Goal: Transaction & Acquisition: Purchase product/service

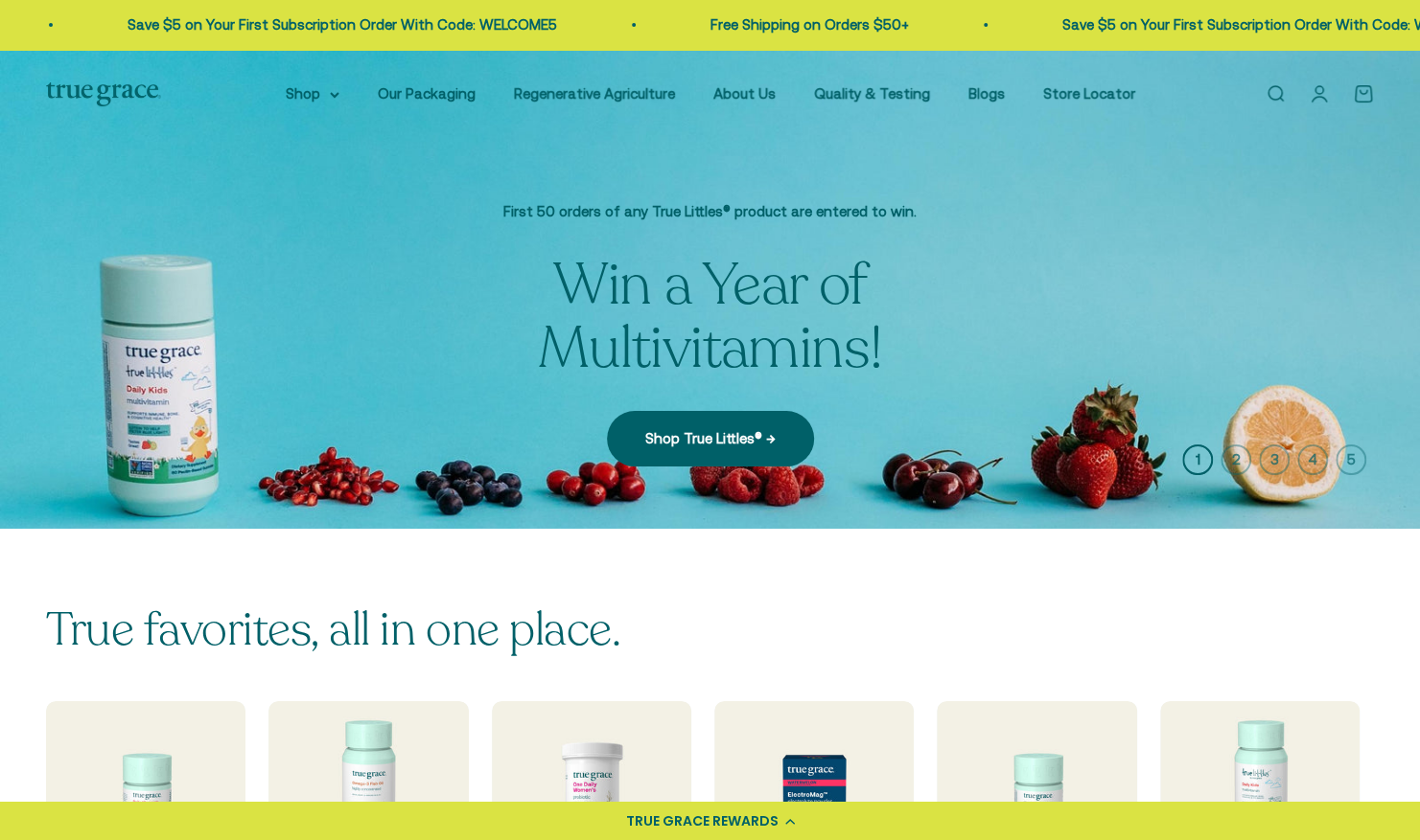
scroll to position [479, 0]
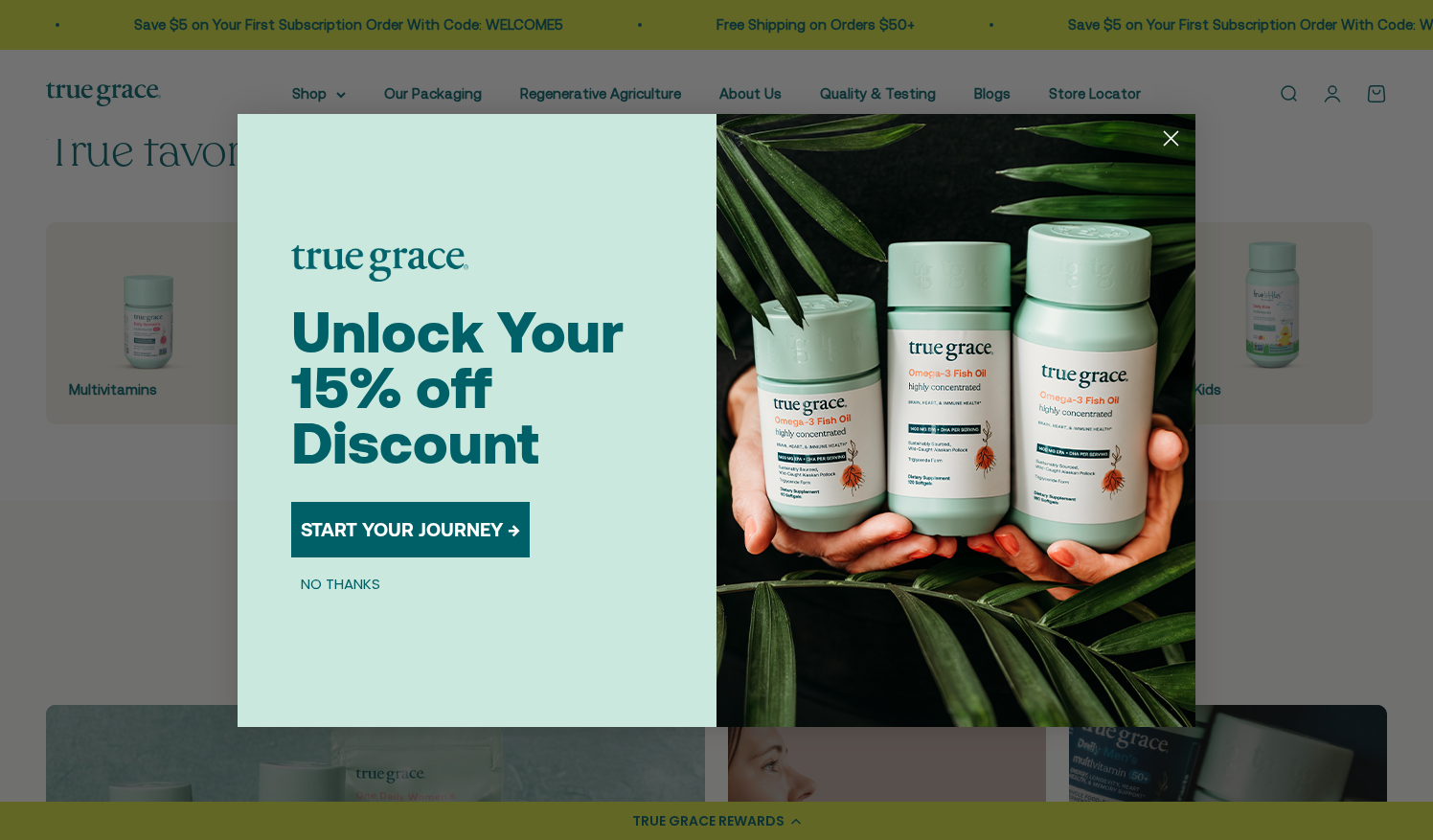
drag, startPoint x: 150, startPoint y: 306, endPoint x: 1346, endPoint y: 319, distance: 1196.1
click at [1346, 319] on div "Close dialog Unlock Your 15% off Discount START YOUR JOURNEY → NO THANKS Submit" at bounding box center [716, 420] width 1433 height 840
click at [1180, 142] on circle "Close dialog" at bounding box center [1171, 137] width 32 height 32
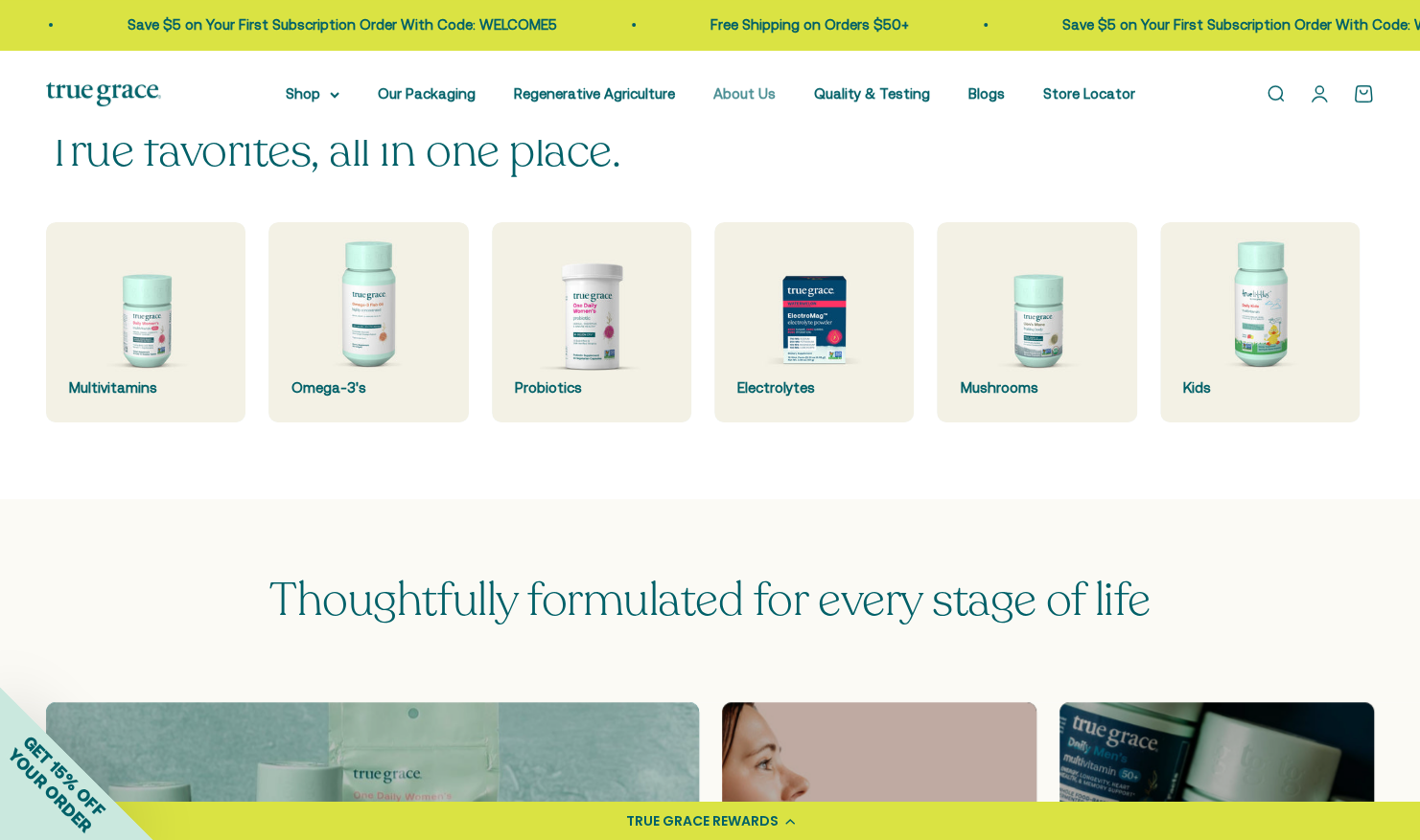
click at [762, 96] on link "About Us" at bounding box center [744, 93] width 62 height 17
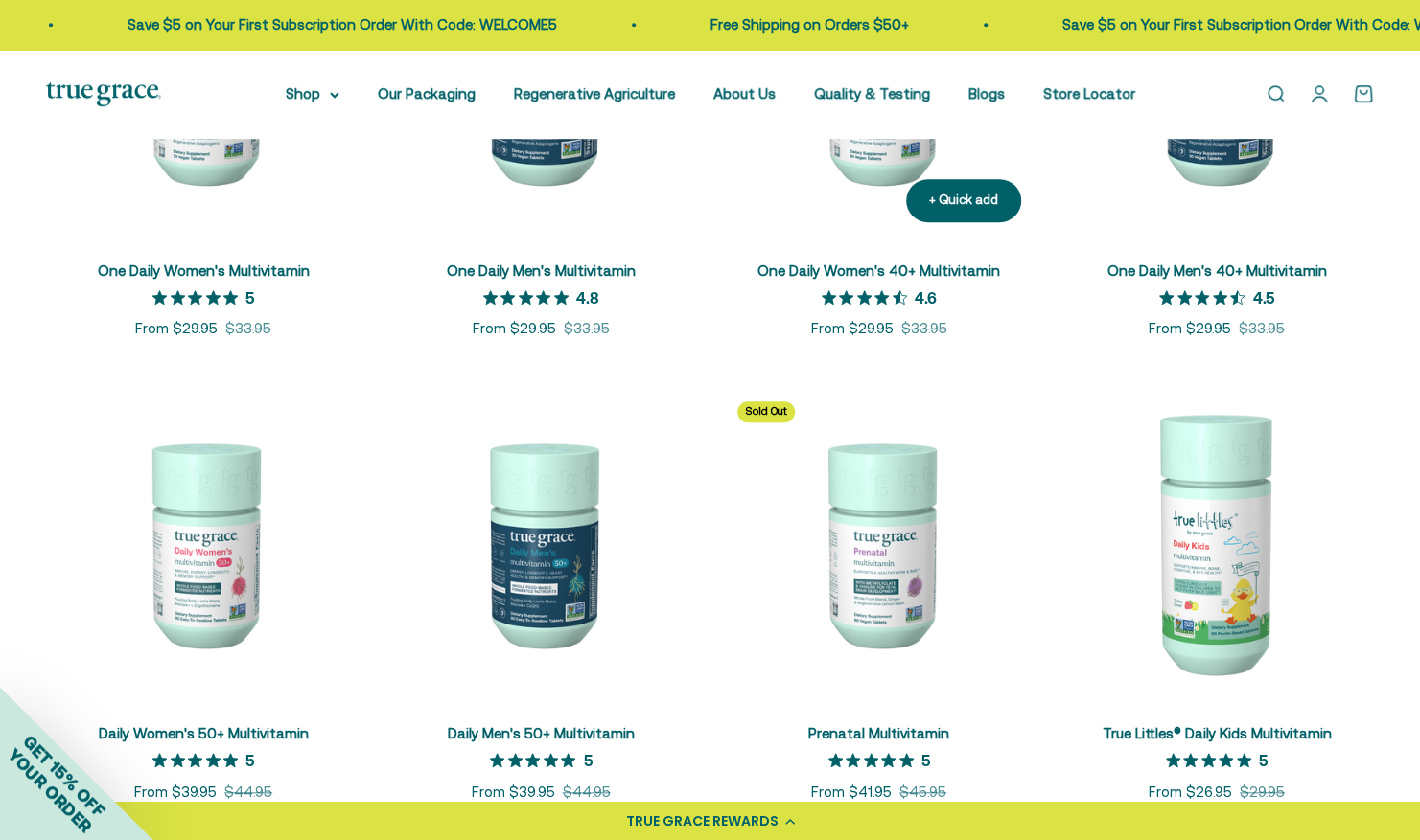
scroll to position [621, 0]
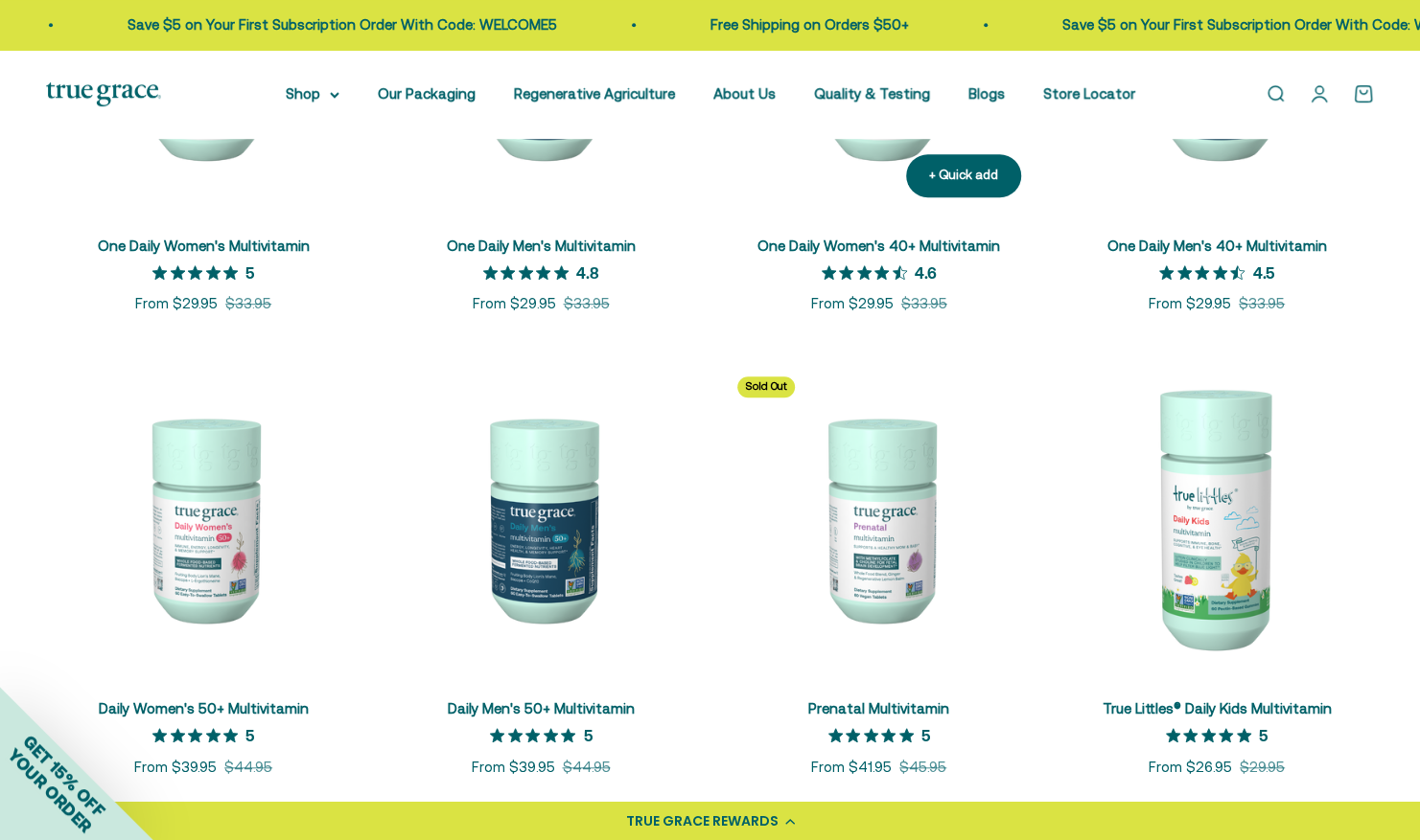
click at [843, 221] on div "One Daily Women's 40+ Multivitamin 4.6 out of 5 star rating 4.6 Sale price From…" at bounding box center [878, 264] width 314 height 103
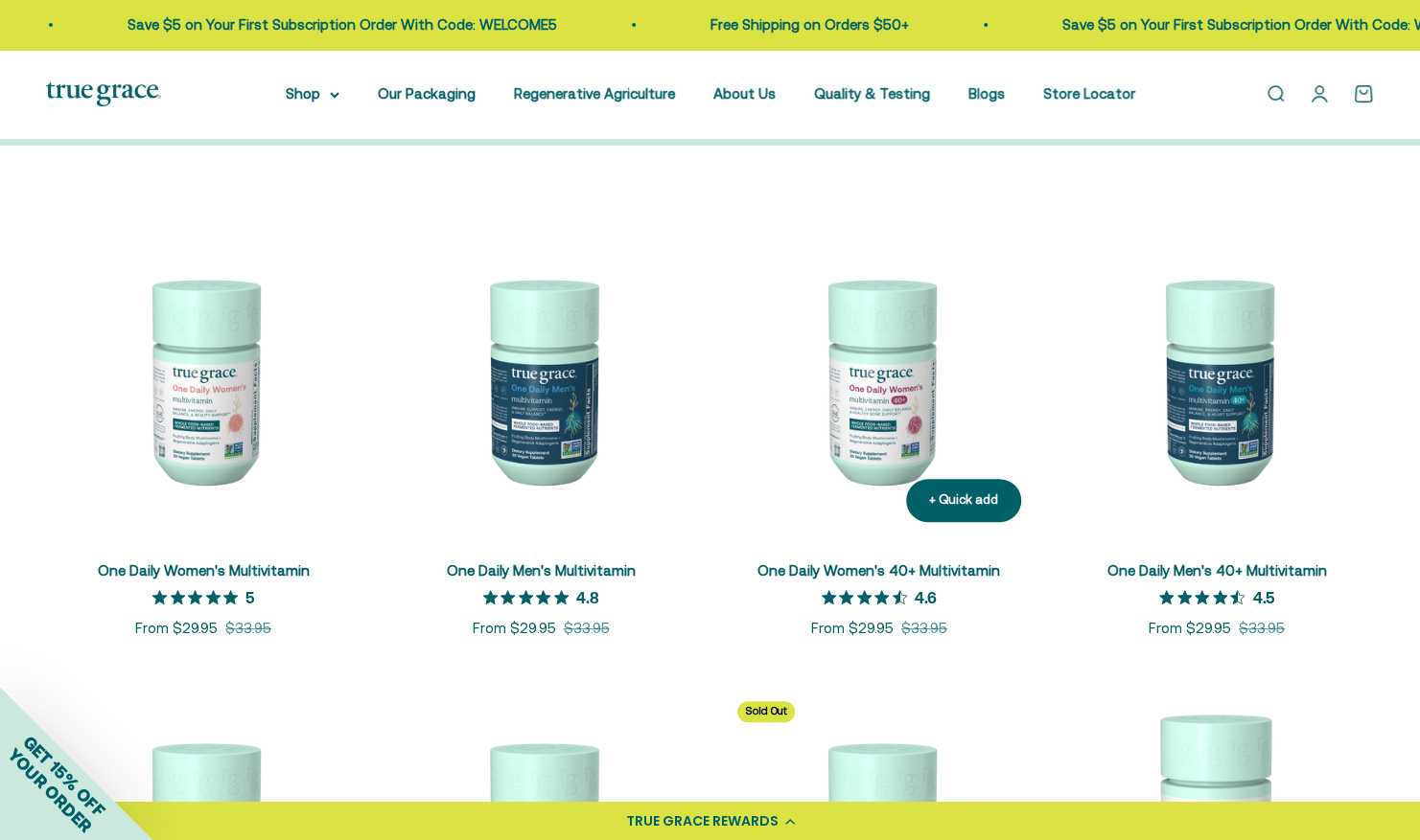
scroll to position [296, 0]
click at [913, 350] on img at bounding box center [878, 380] width 314 height 314
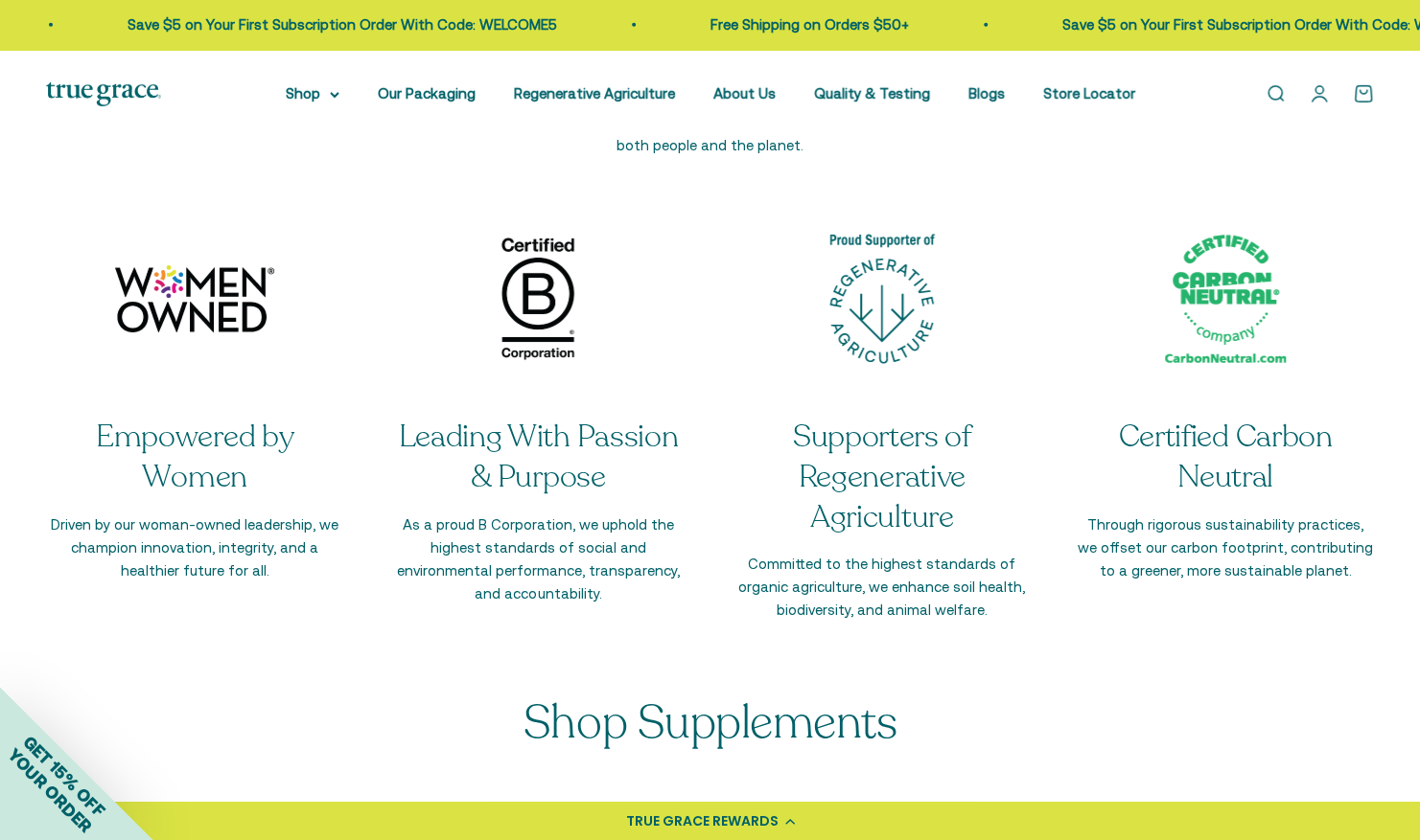
scroll to position [4011, 0]
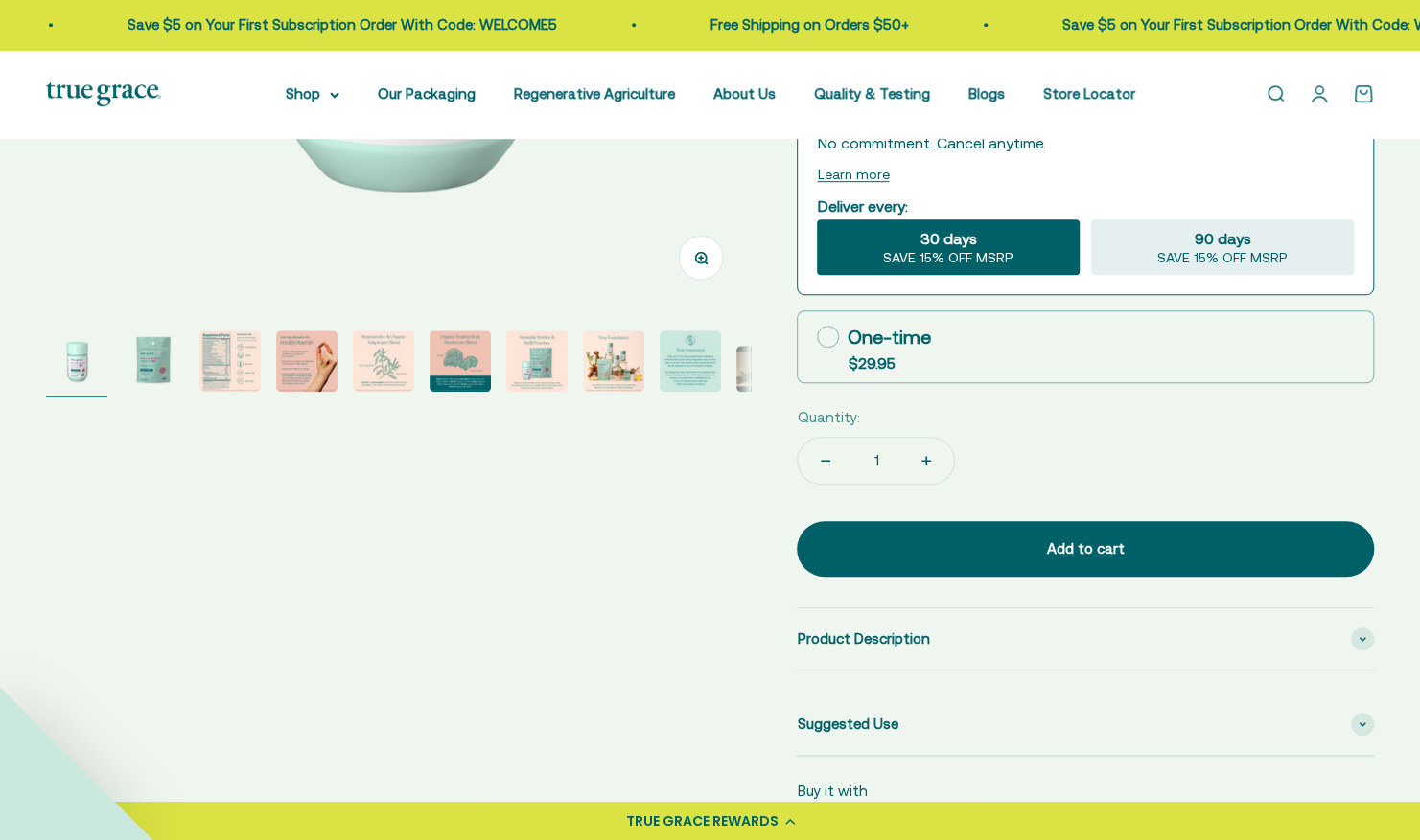
scroll to position [189, 0]
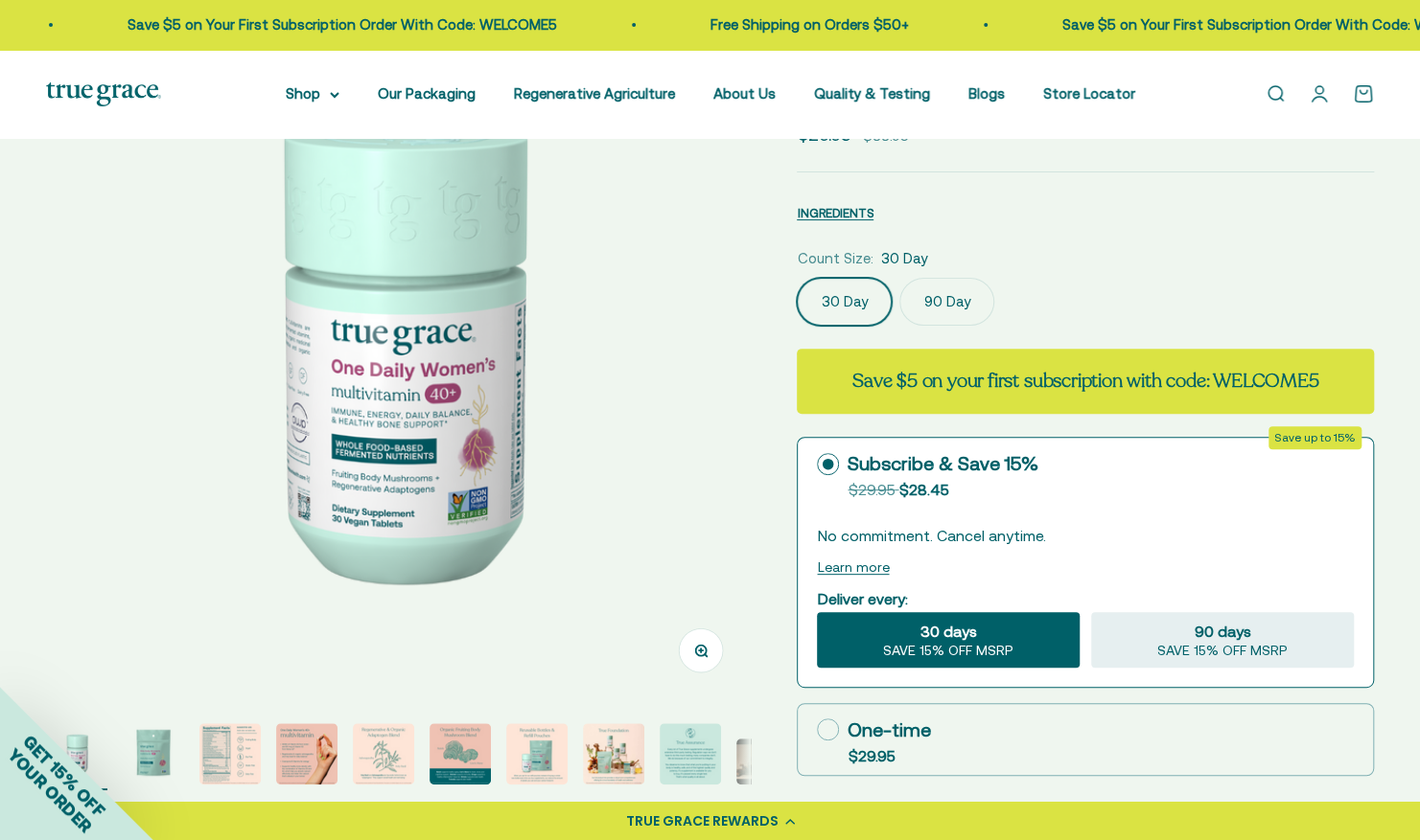
click at [156, 768] on img "Go to item 2" at bounding box center [153, 753] width 61 height 61
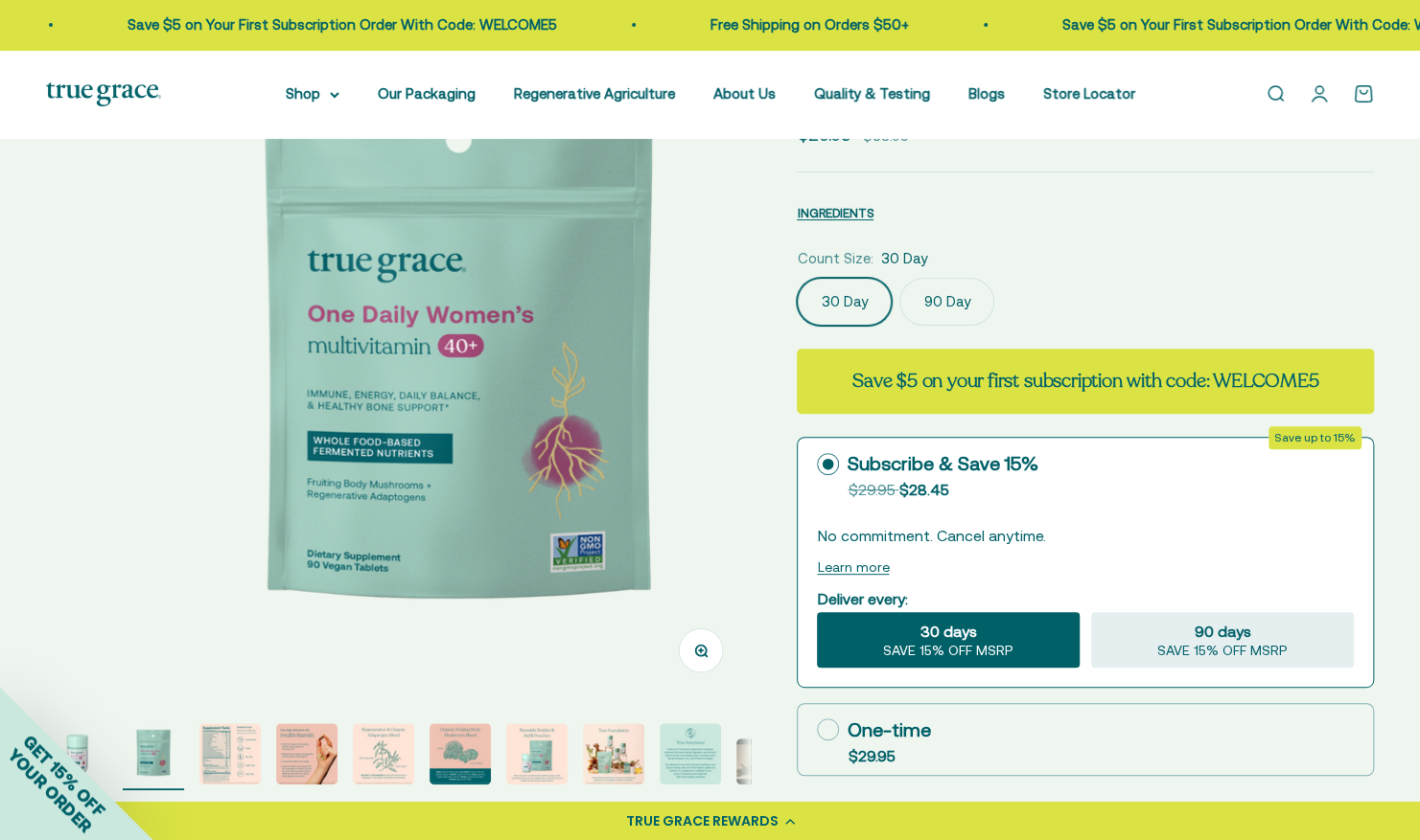
scroll to position [0, 728]
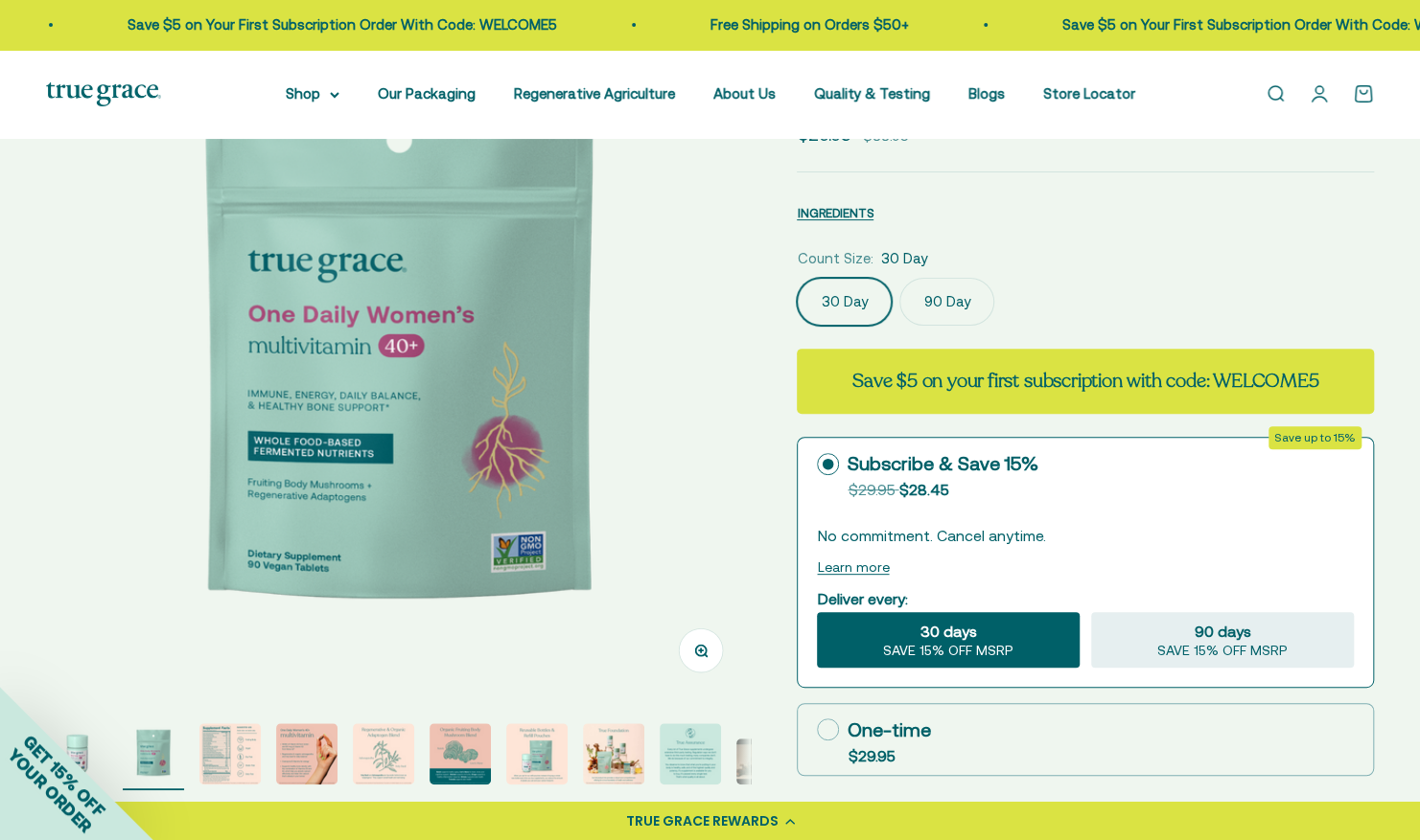
click at [236, 758] on img "Go to item 3" at bounding box center [230, 753] width 61 height 61
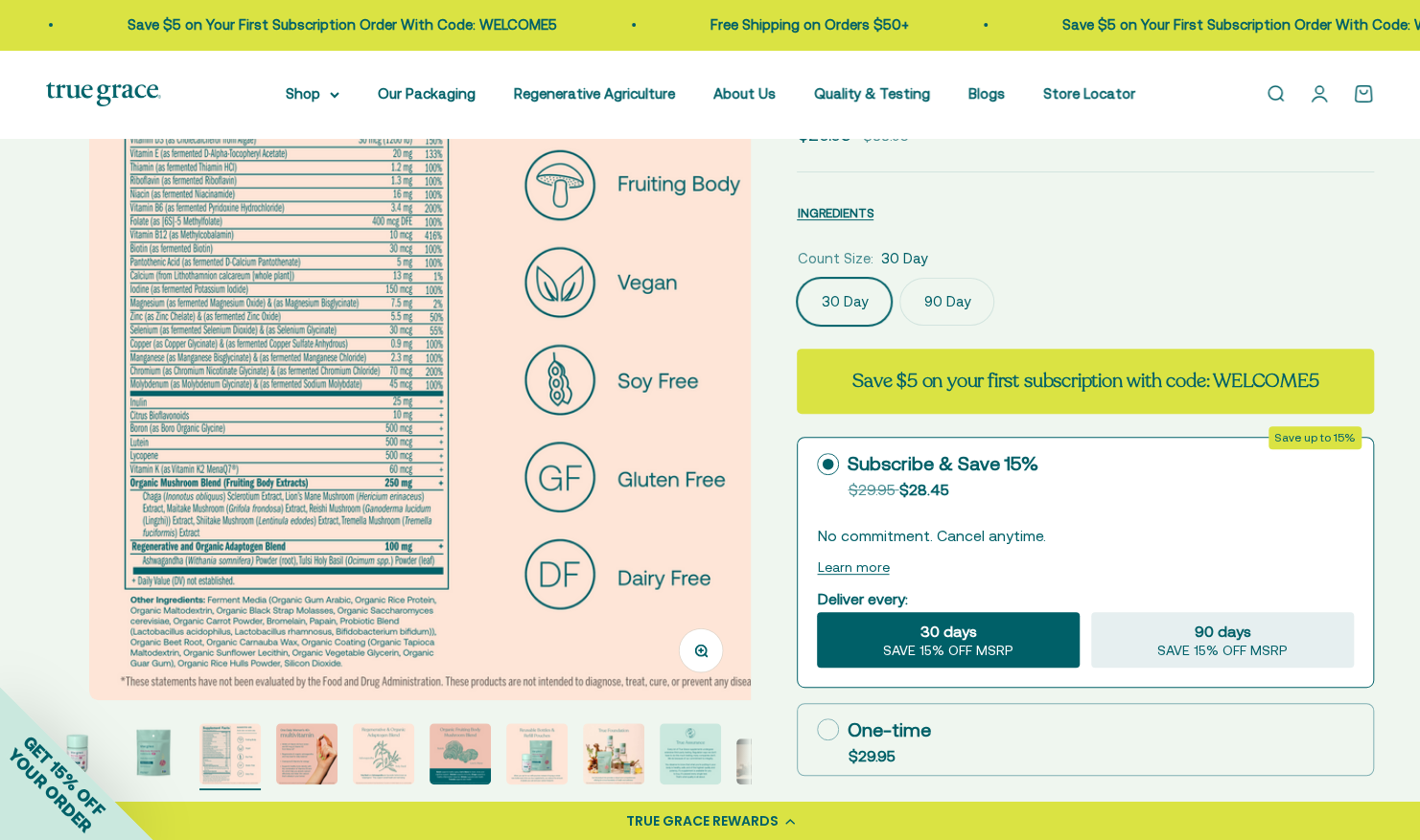
scroll to position [0, 1455]
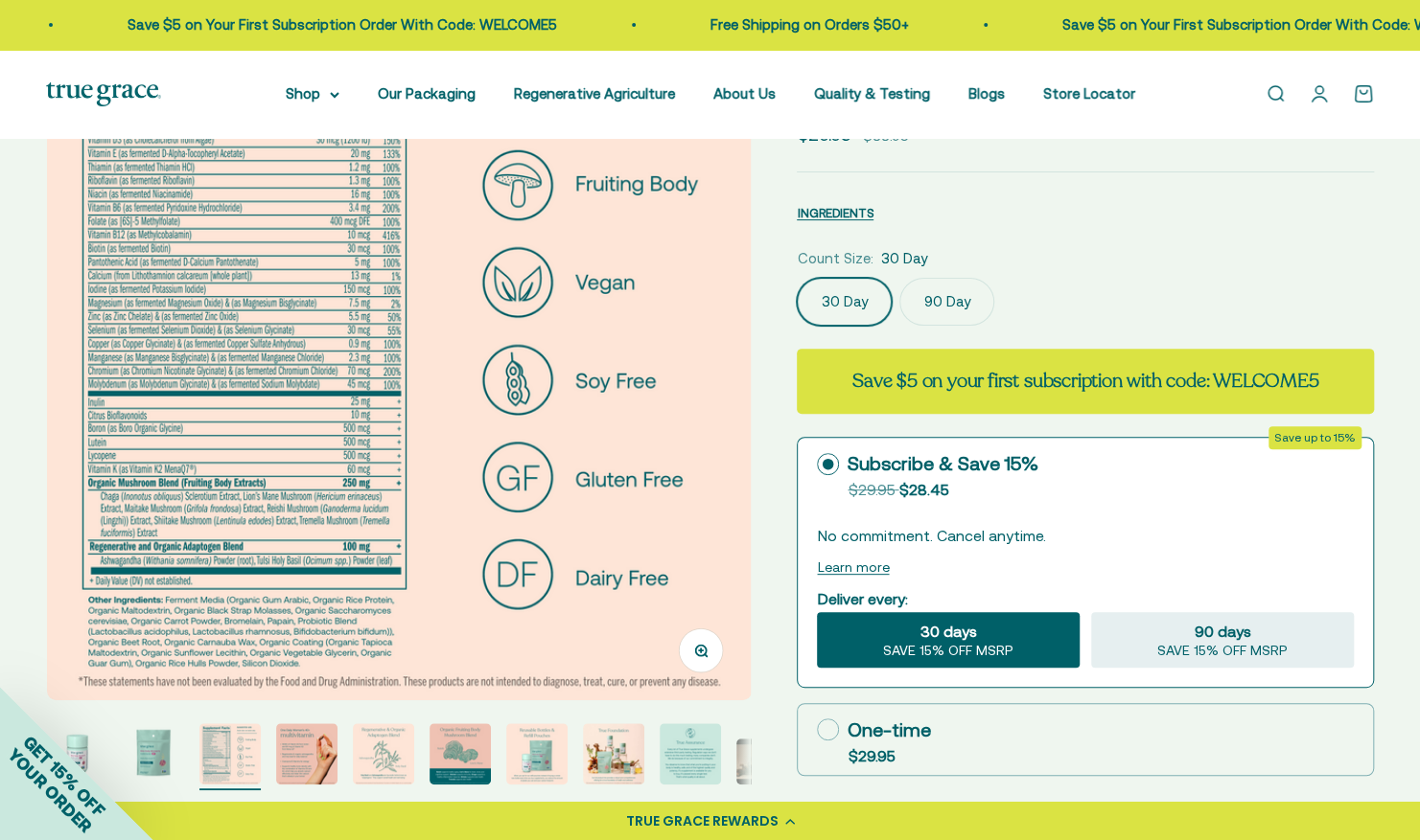
click at [330, 768] on img "Go to item 4" at bounding box center [306, 753] width 61 height 61
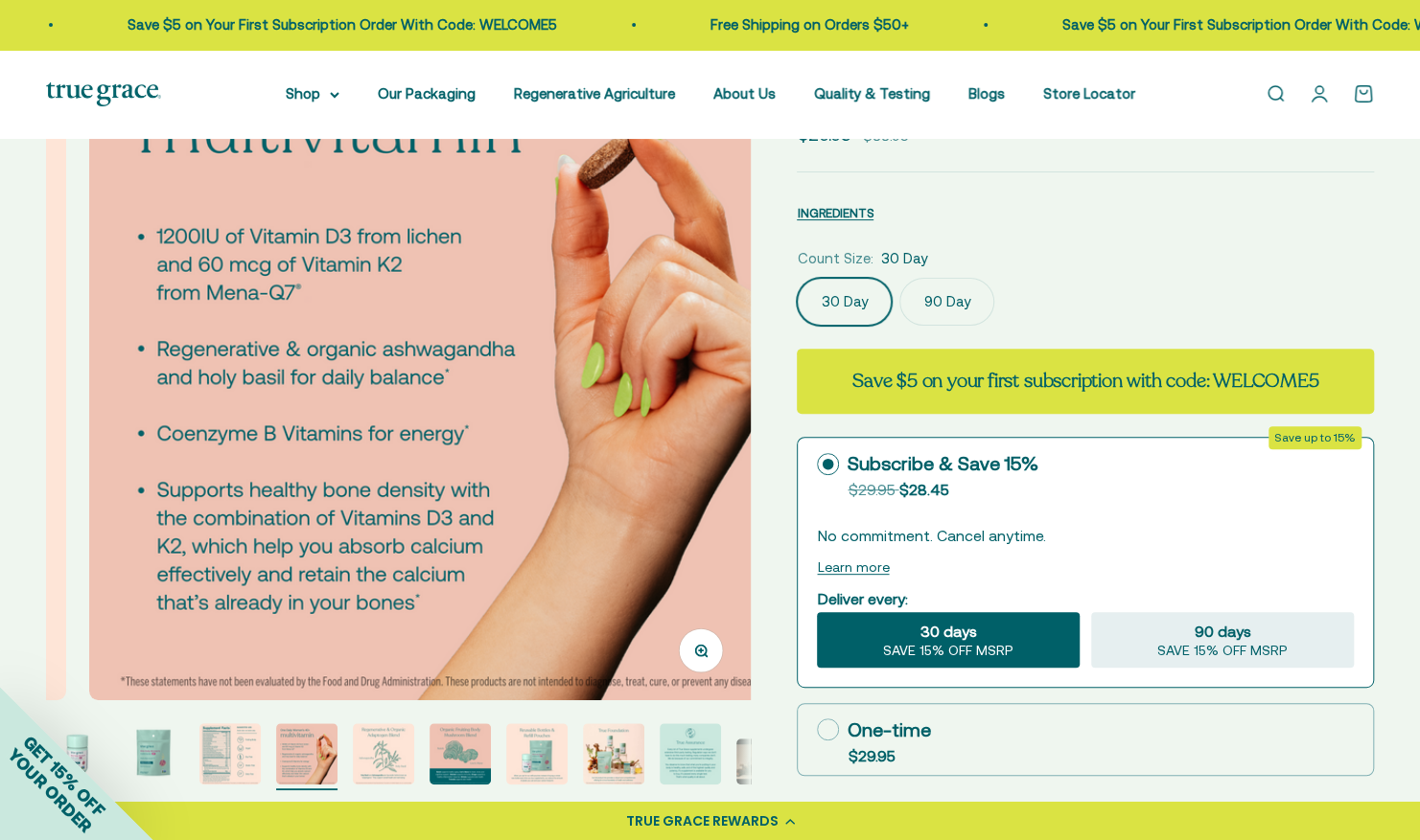
scroll to position [0, 2183]
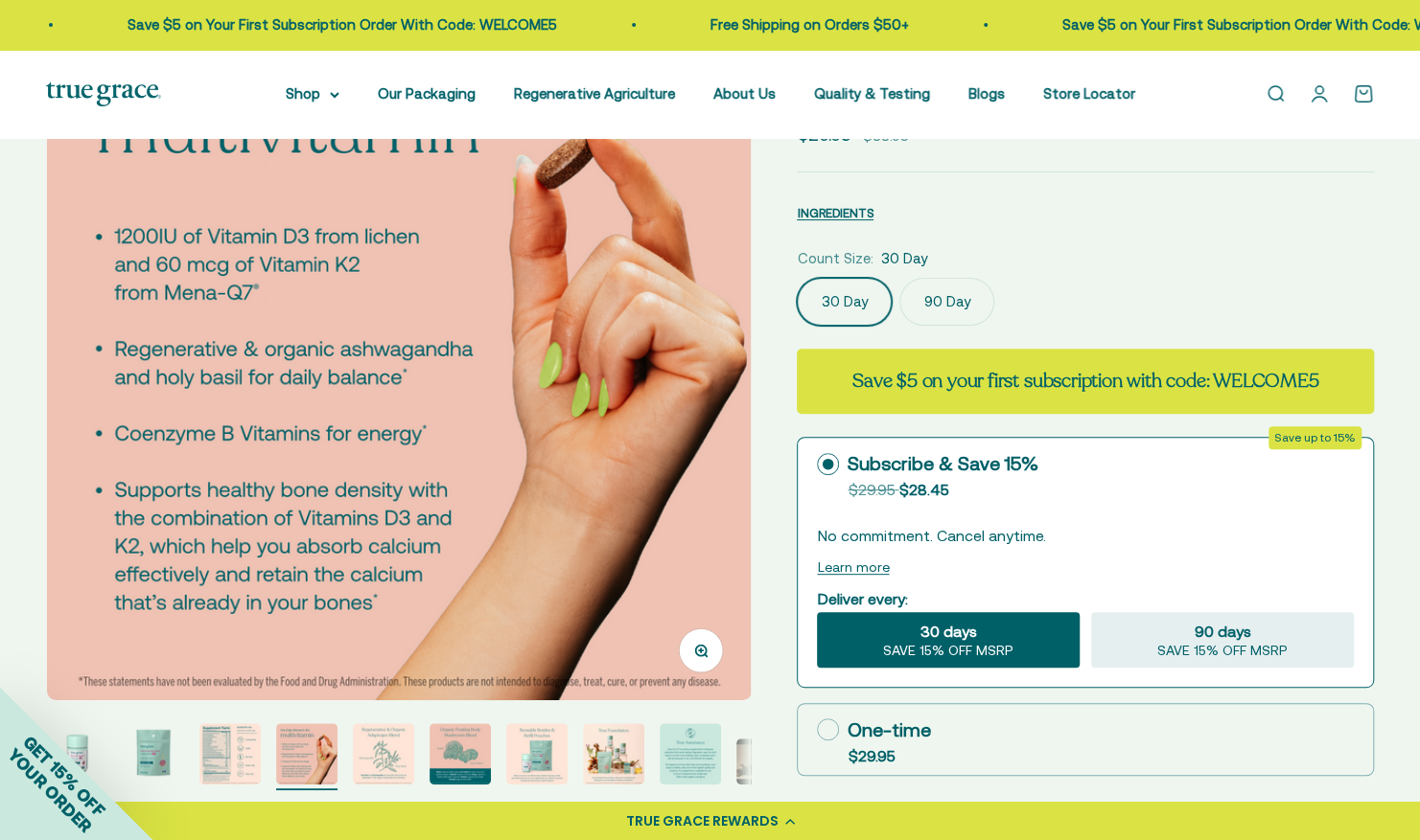
click at [444, 751] on img "Go to item 6" at bounding box center [460, 753] width 61 height 61
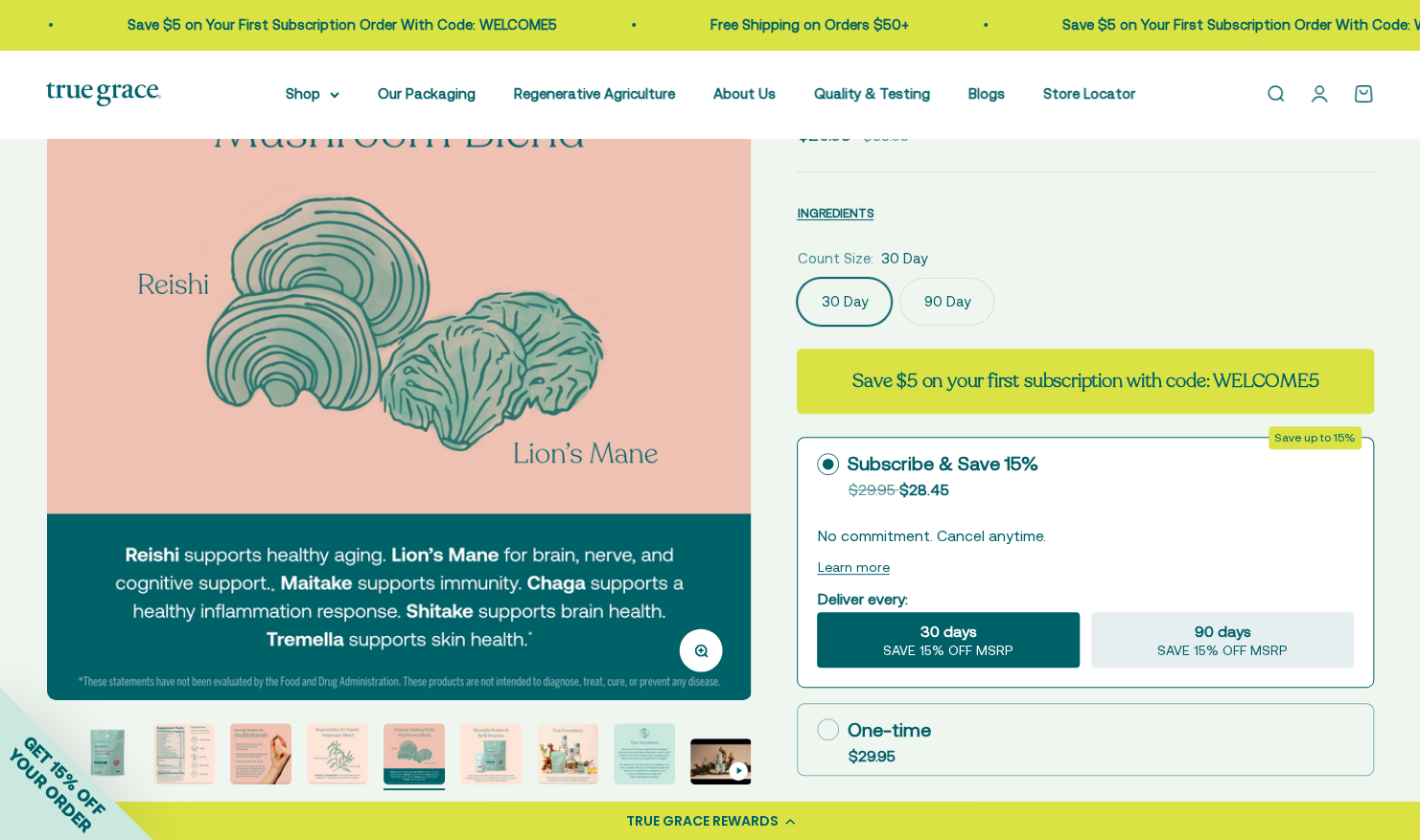
click at [479, 751] on img "Go to item 7" at bounding box center [490, 753] width 61 height 61
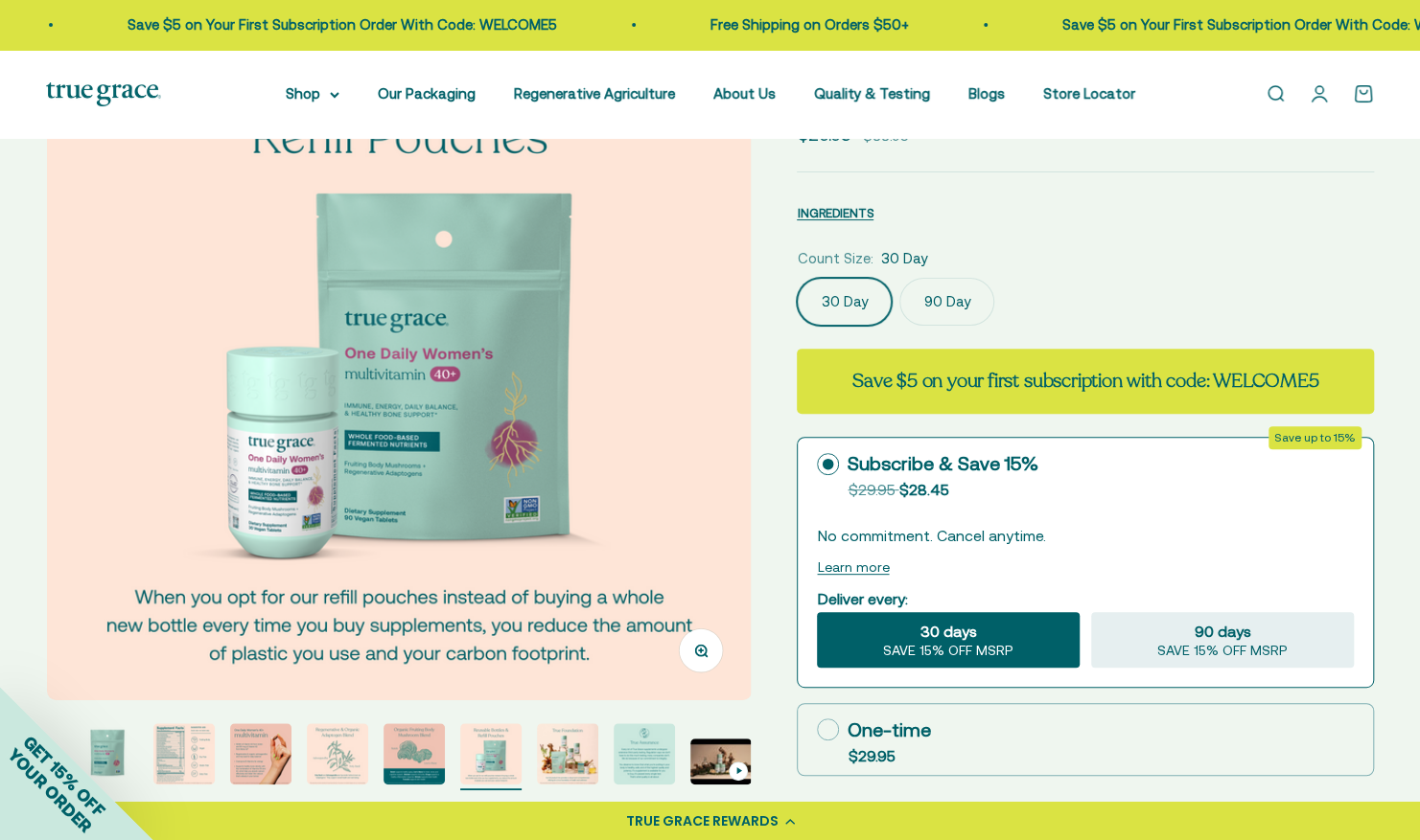
click at [417, 753] on img "Go to item 6" at bounding box center [413, 753] width 61 height 61
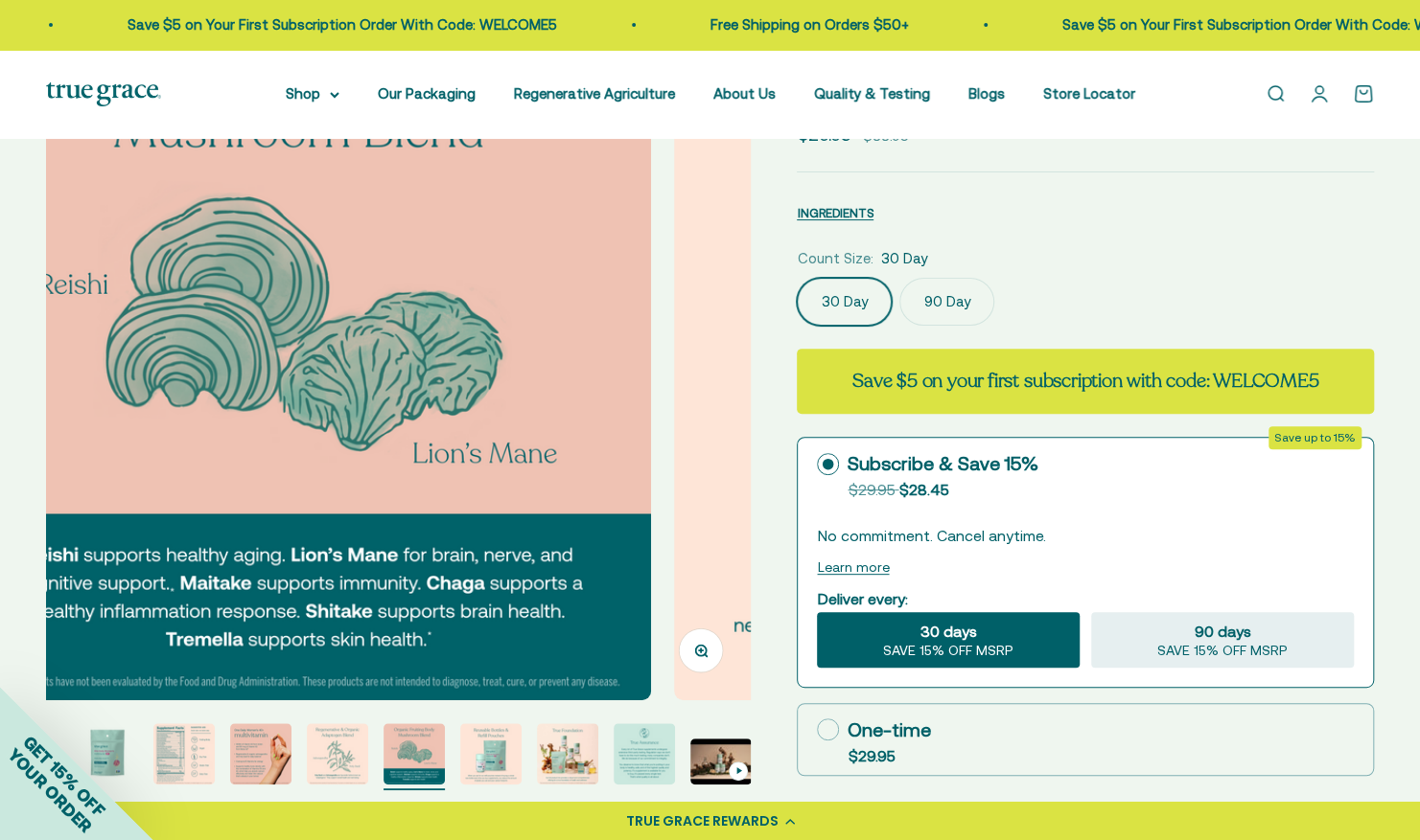
scroll to position [0, 3639]
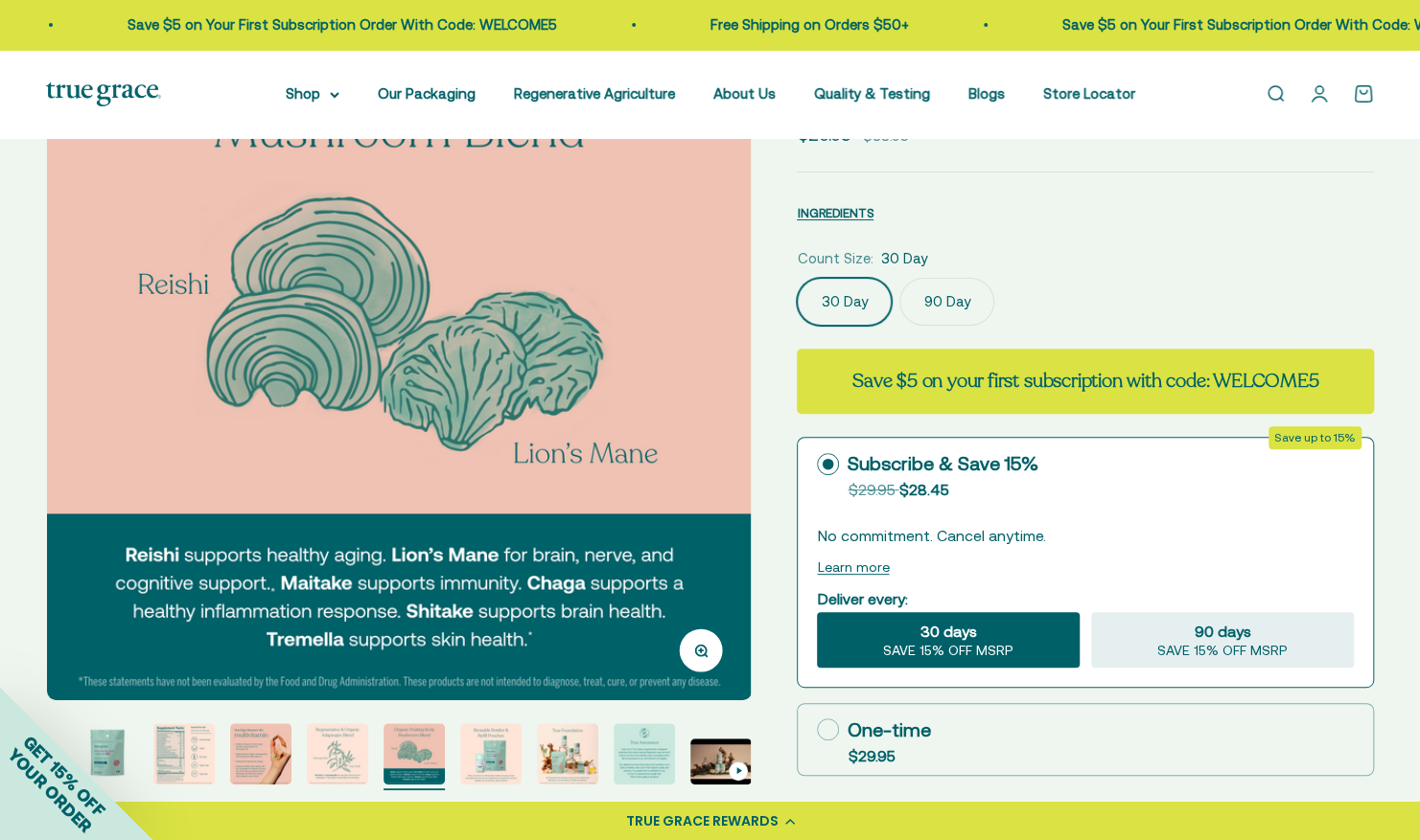
click at [572, 752] on img "Go to item 8" at bounding box center [567, 753] width 61 height 61
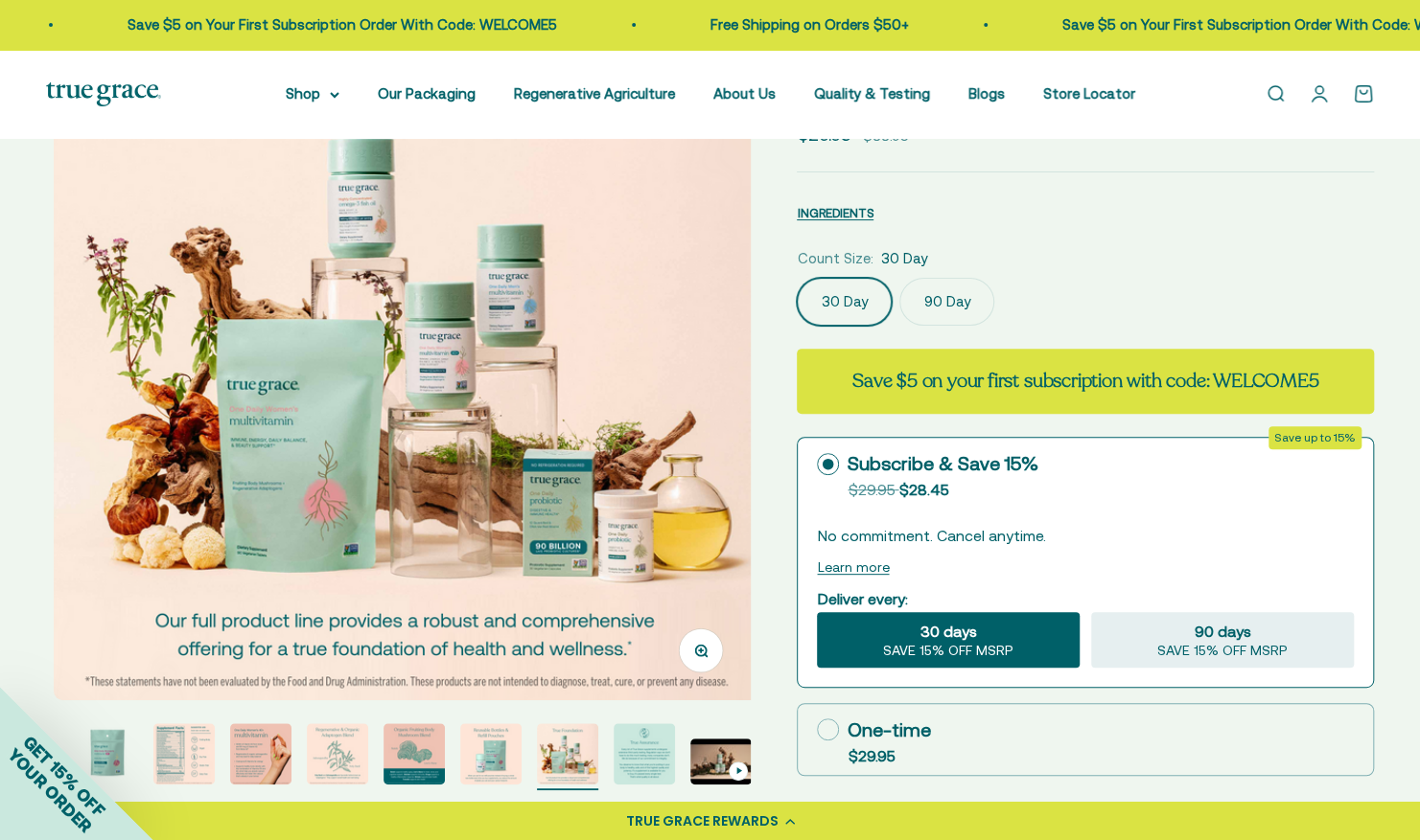
scroll to position [0, 5094]
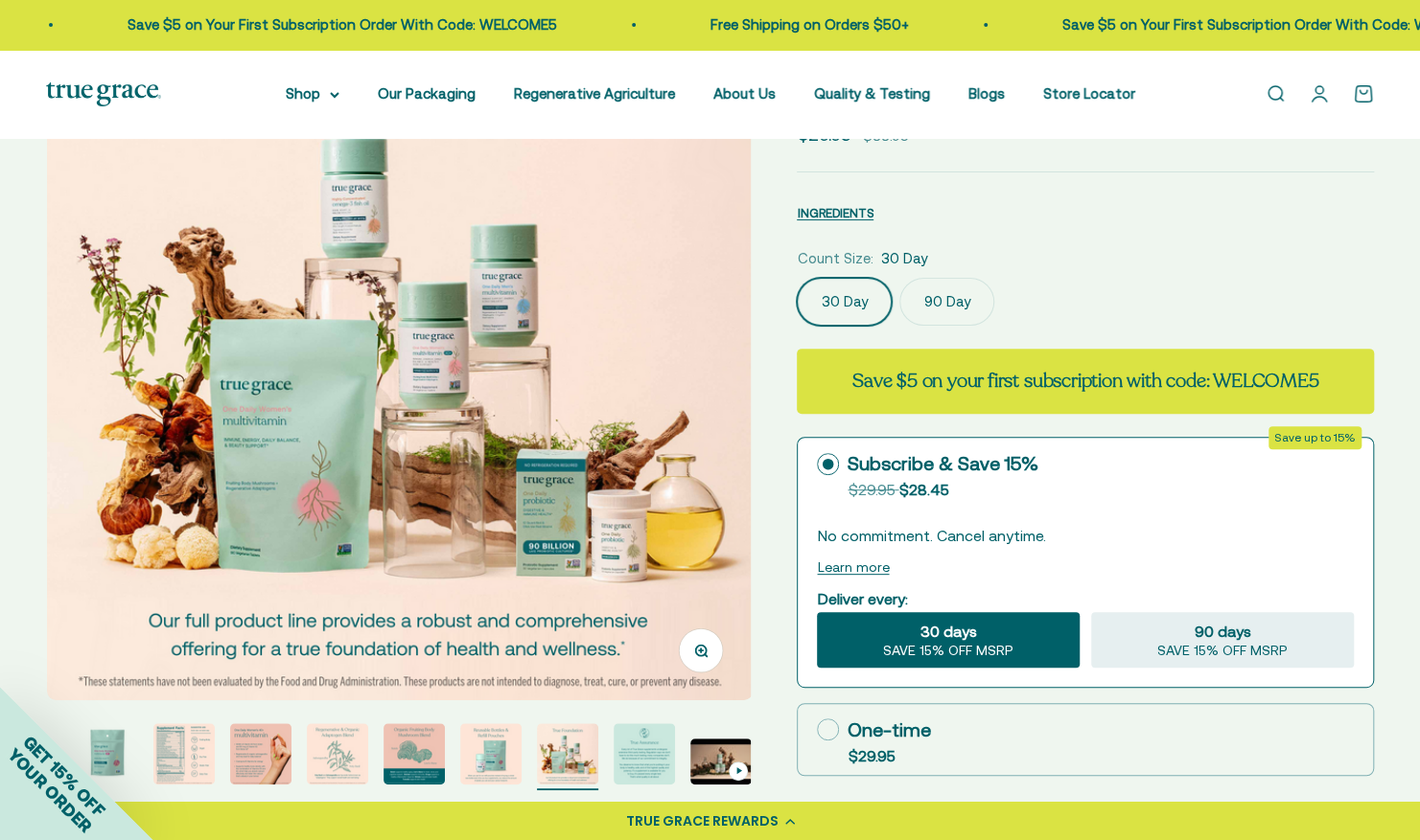
click at [657, 752] on img "Go to item 9" at bounding box center [644, 753] width 61 height 61
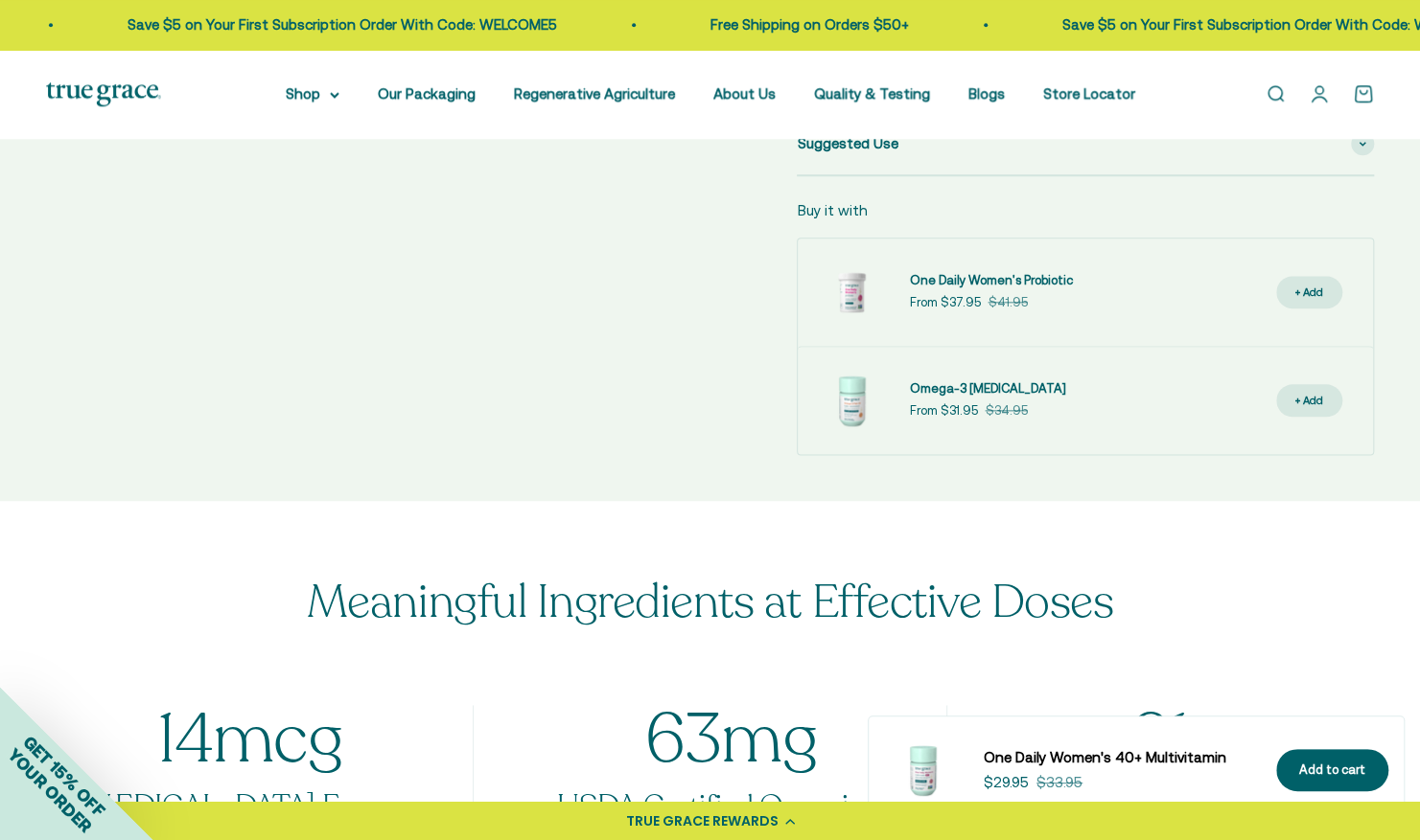
scroll to position [1163, 0]
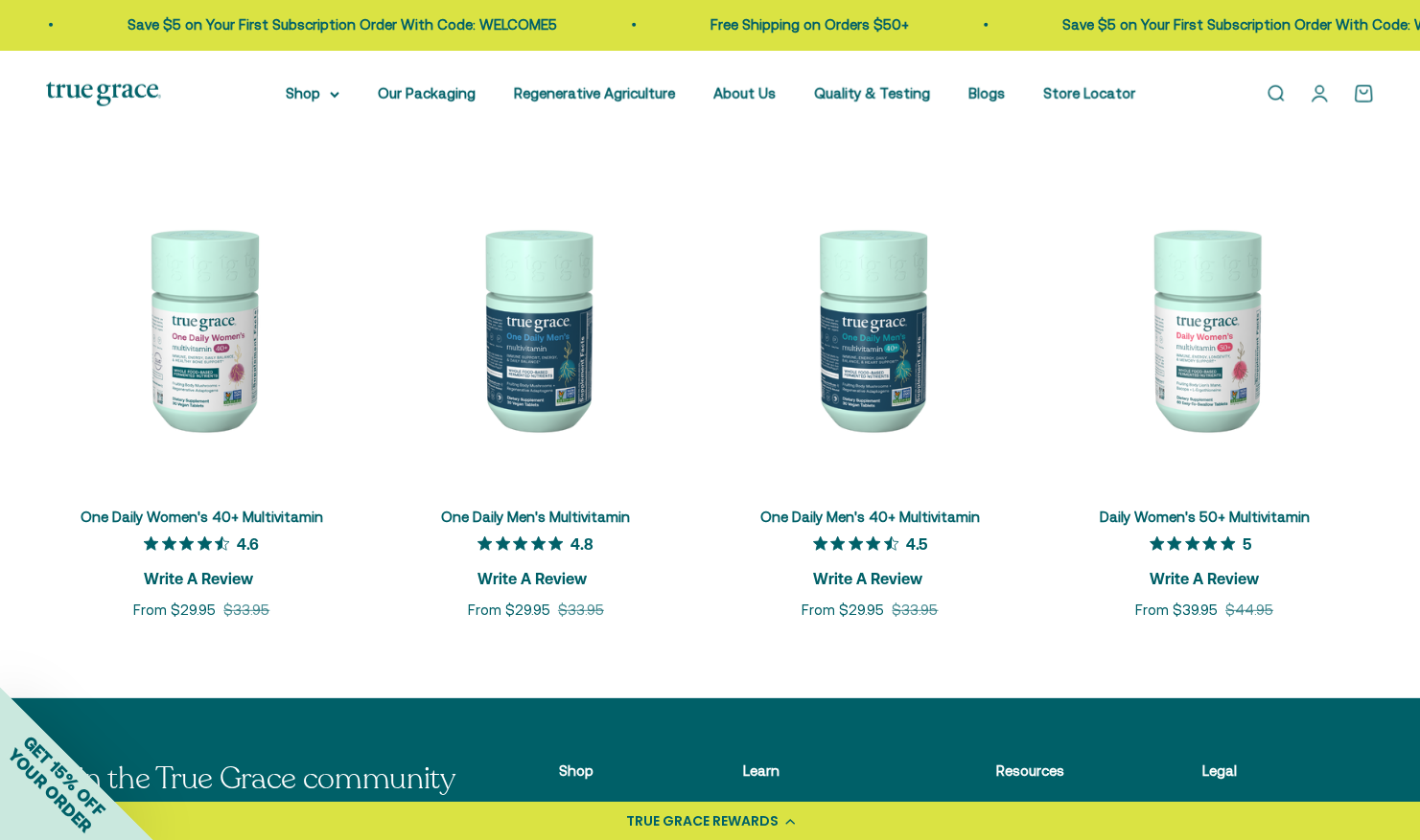
scroll to position [2878, 0]
